Goal: Transaction & Acquisition: Purchase product/service

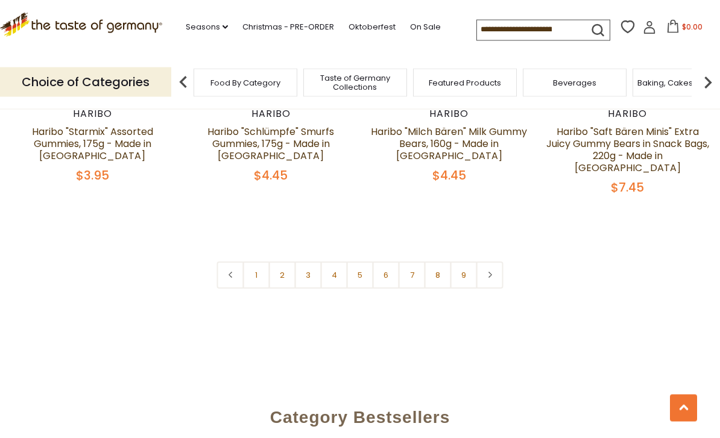
scroll to position [2883, 0]
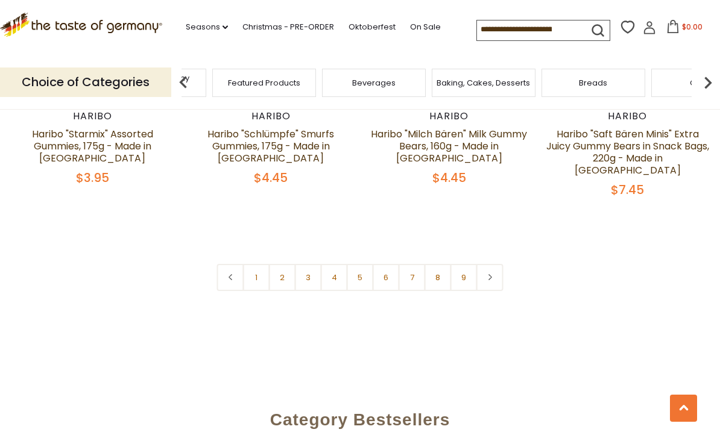
click at [294, 78] on div "Cookies" at bounding box center [242, 83] width 104 height 28
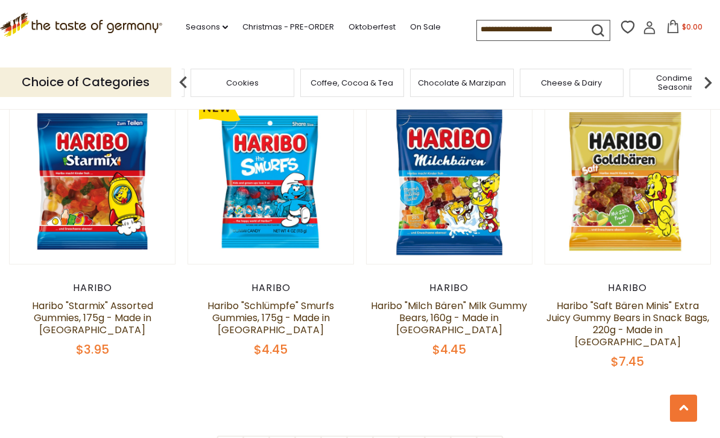
scroll to position [2709, 0]
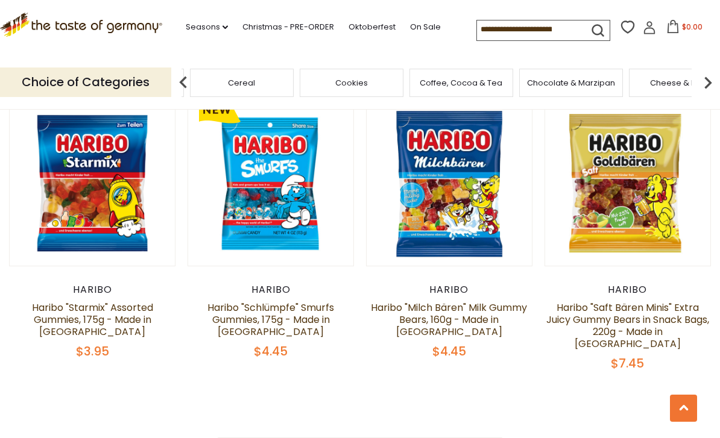
click at [409, 79] on div "Coffee, Cocoa & Tea" at bounding box center [461, 83] width 104 height 28
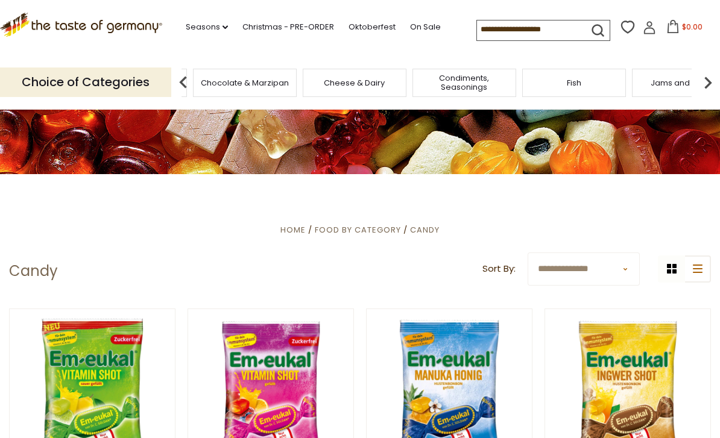
scroll to position [0, 0]
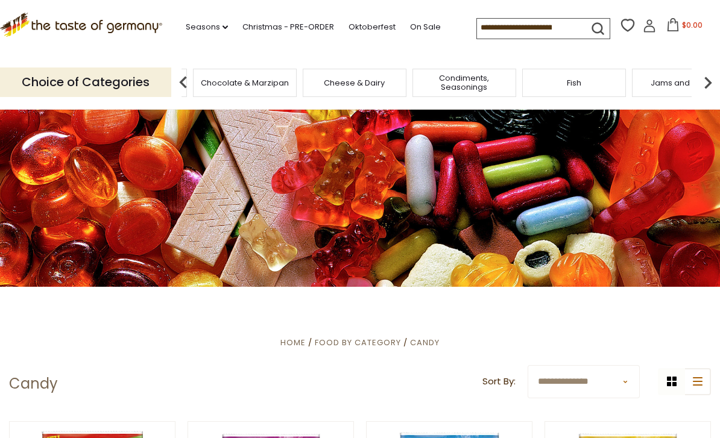
click at [502, 27] on input at bounding box center [528, 27] width 102 height 17
click at [215, 31] on link "Seasons dropdown_arrow" at bounding box center [207, 26] width 42 height 13
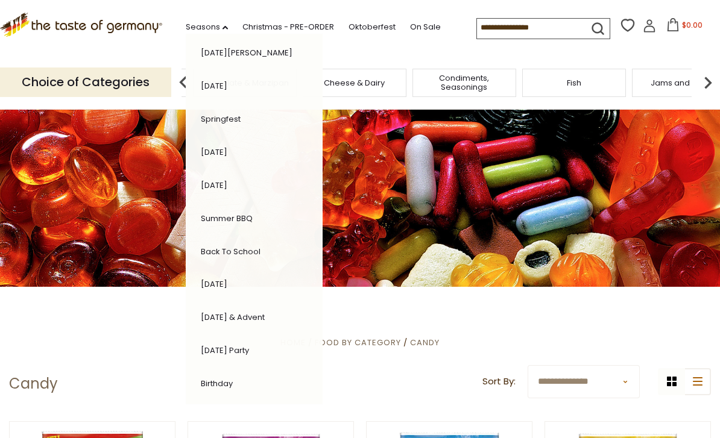
scroll to position [179, 0]
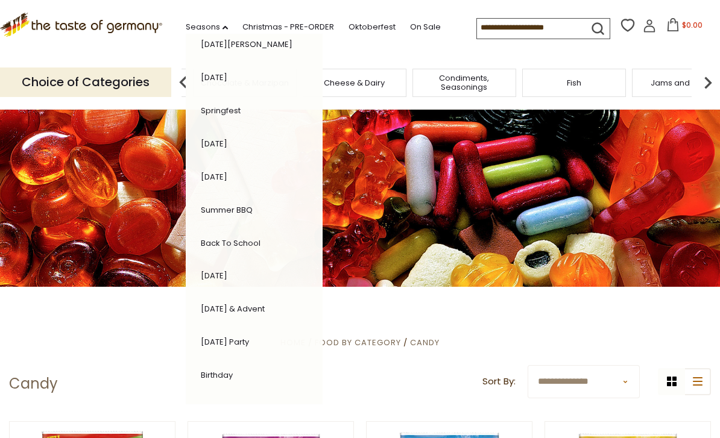
click at [216, 270] on link "[DATE]" at bounding box center [214, 275] width 27 height 11
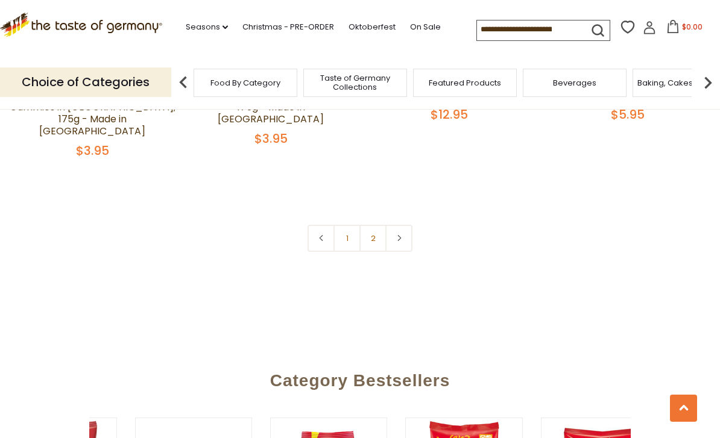
scroll to position [0, 197]
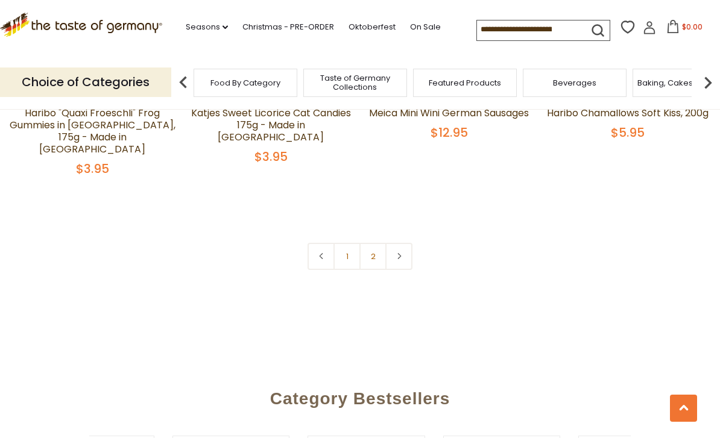
click at [372, 243] on link "2" at bounding box center [372, 256] width 27 height 27
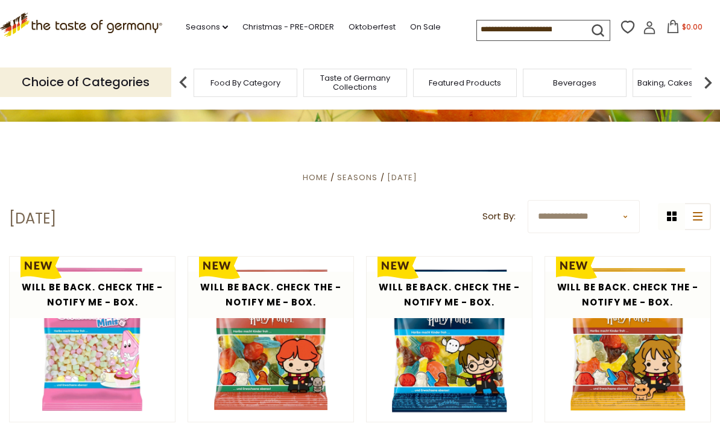
scroll to position [0, 0]
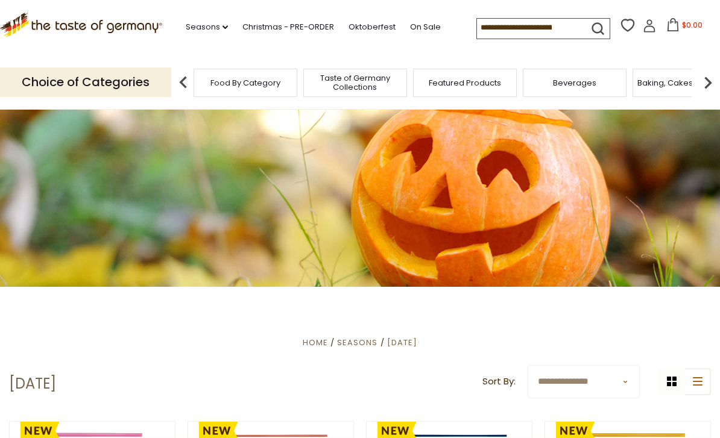
click at [209, 29] on link "Seasons dropdown_arrow" at bounding box center [207, 26] width 42 height 13
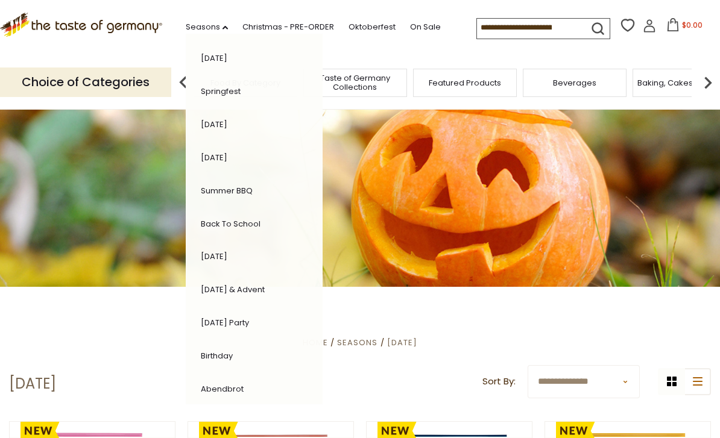
scroll to position [198, 0]
click at [98, 107] on div at bounding box center [360, 197] width 720 height 180
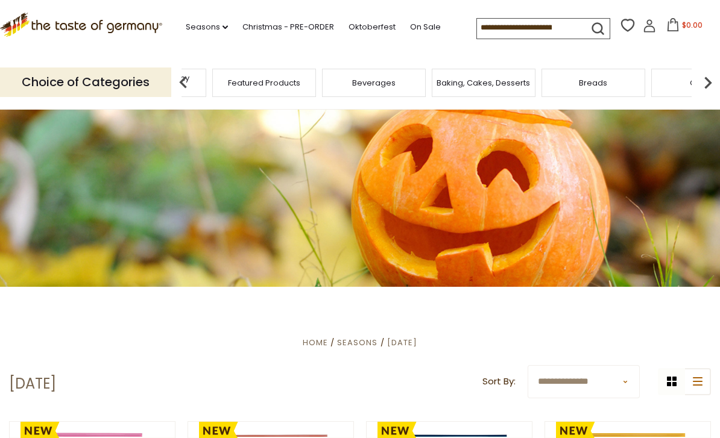
click at [206, 82] on div "Taste of Germany Collections" at bounding box center [154, 83] width 104 height 28
click at [66, 72] on p "Choice of Categories" at bounding box center [85, 83] width 171 height 30
click at [79, 86] on p "Choice of Categories" at bounding box center [85, 83] width 171 height 30
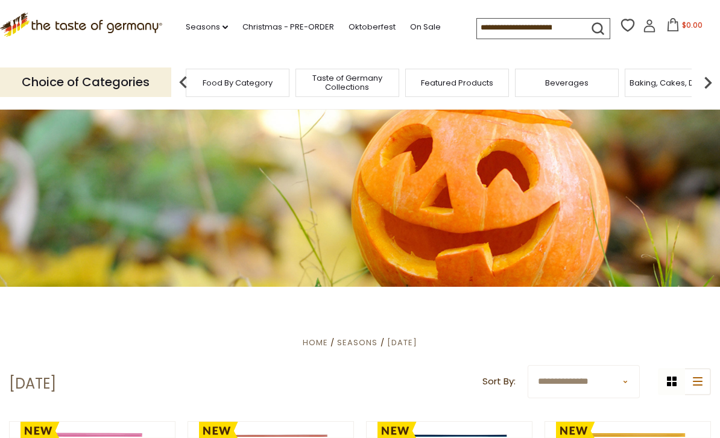
scroll to position [0, 1060]
click at [180, 80] on img at bounding box center [183, 83] width 24 height 24
click at [189, 78] on img at bounding box center [183, 83] width 24 height 24
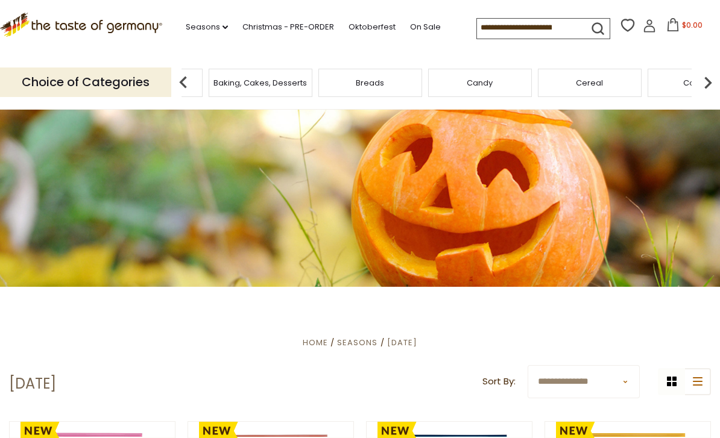
click at [647, 74] on div "Cookies" at bounding box center [699, 83] width 104 height 28
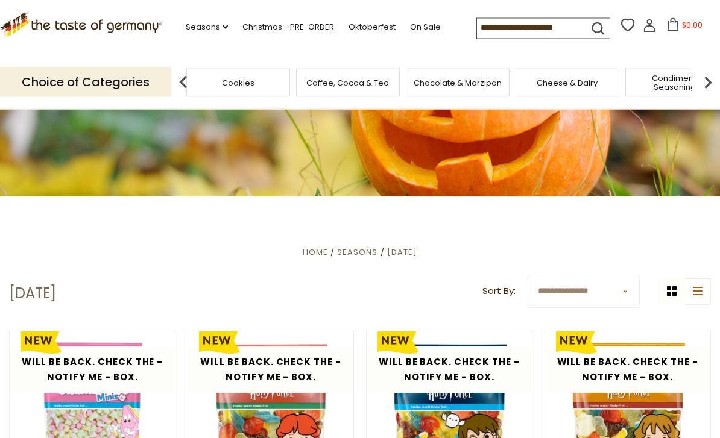
scroll to position [0, 0]
